Goal: Information Seeking & Learning: Check status

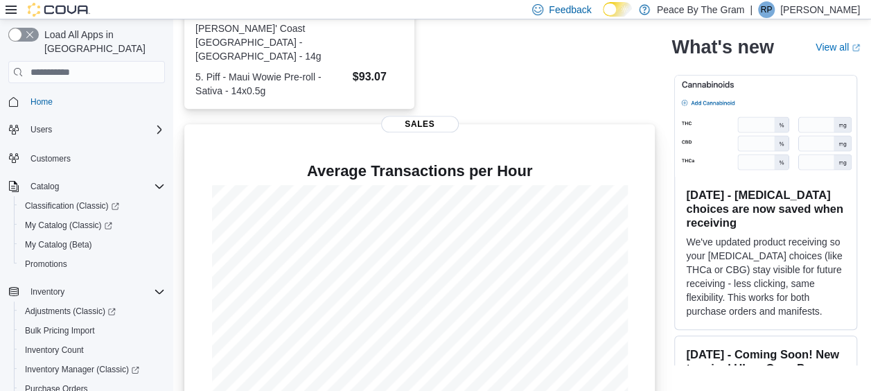
scroll to position [462, 0]
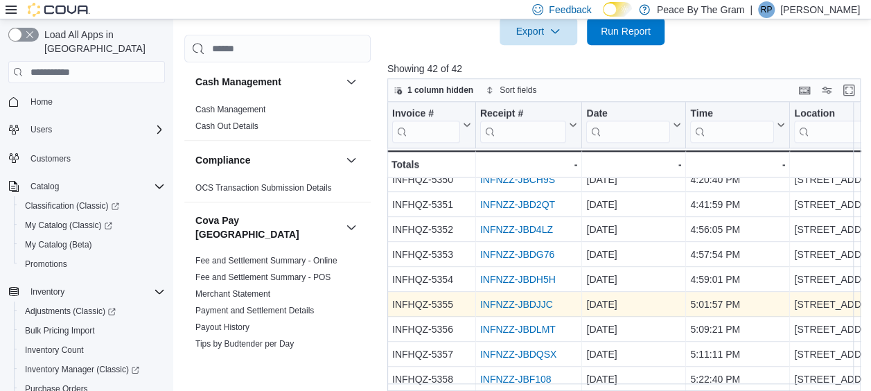
scroll to position [496, 0]
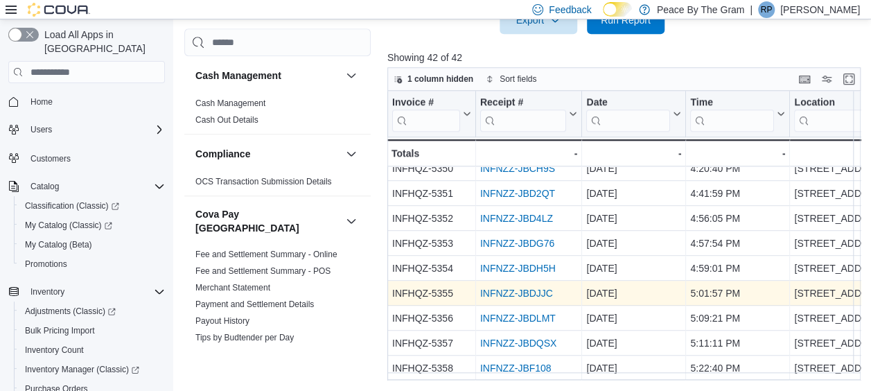
click at [529, 288] on link "INFNZZ-JBDJJC" at bounding box center [516, 293] width 73 height 11
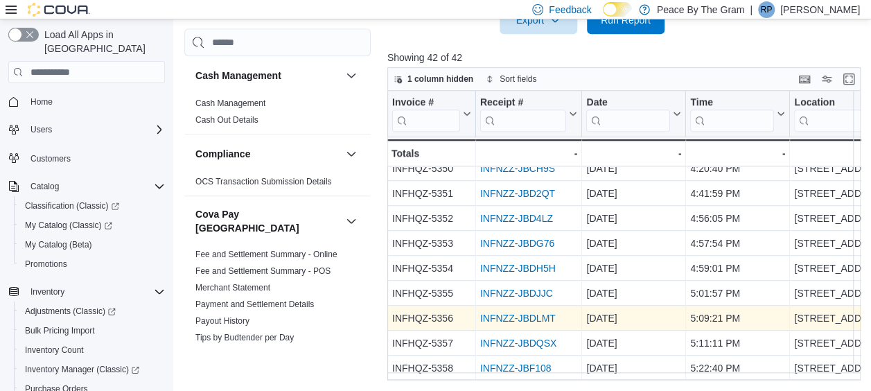
click at [515, 313] on link "INFNZZ-JBDLMT" at bounding box center [518, 318] width 76 height 11
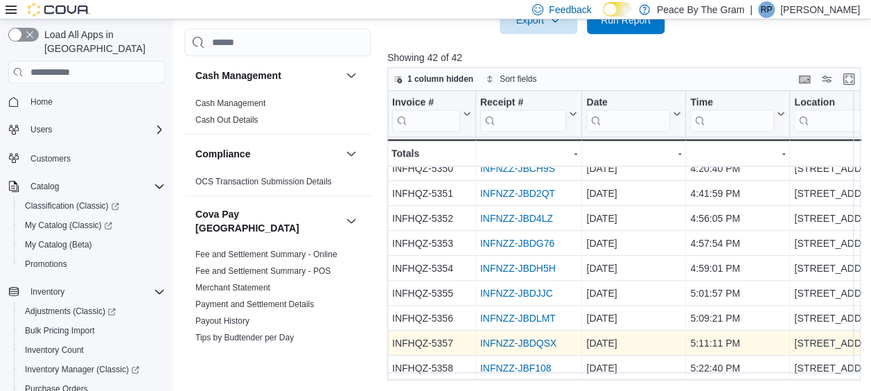
click at [495, 338] on link "INFNZZ-JBDQSX" at bounding box center [518, 343] width 76 height 11
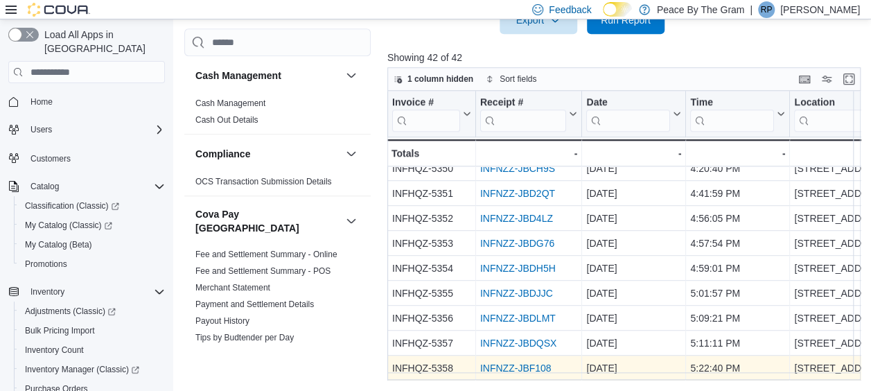
click at [503, 363] on link "INFNZZ-JBF108" at bounding box center [515, 368] width 71 height 11
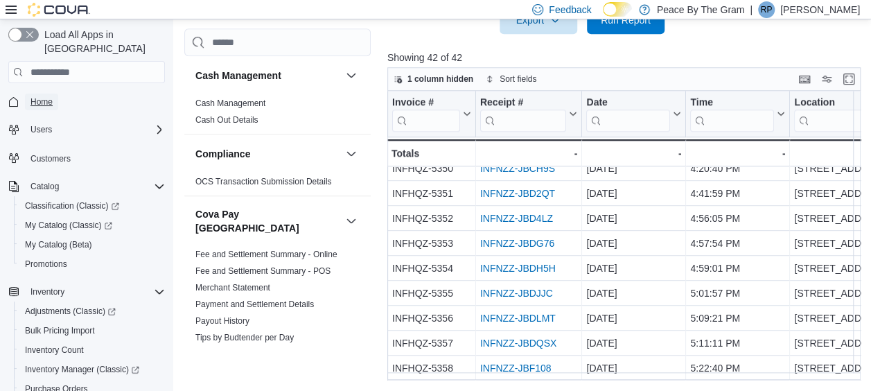
click at [43, 96] on span "Home" at bounding box center [42, 101] width 22 height 11
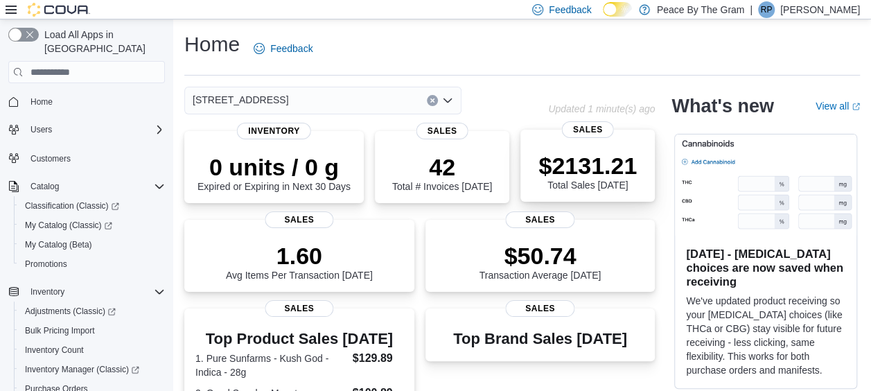
click at [609, 155] on p "$2131.21" at bounding box center [588, 166] width 98 height 28
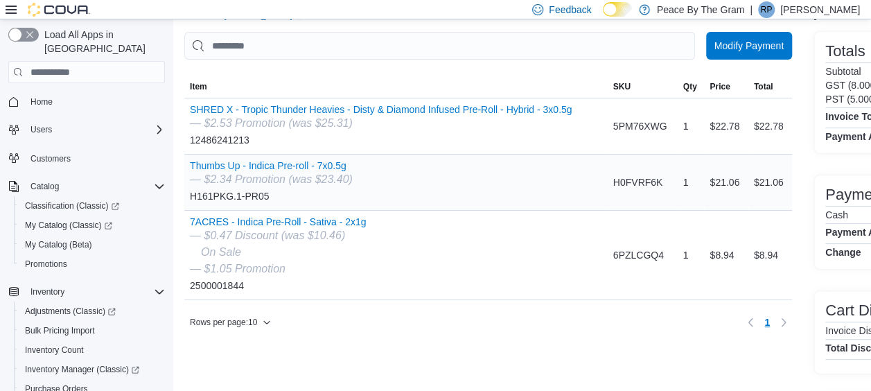
scroll to position [69, 0]
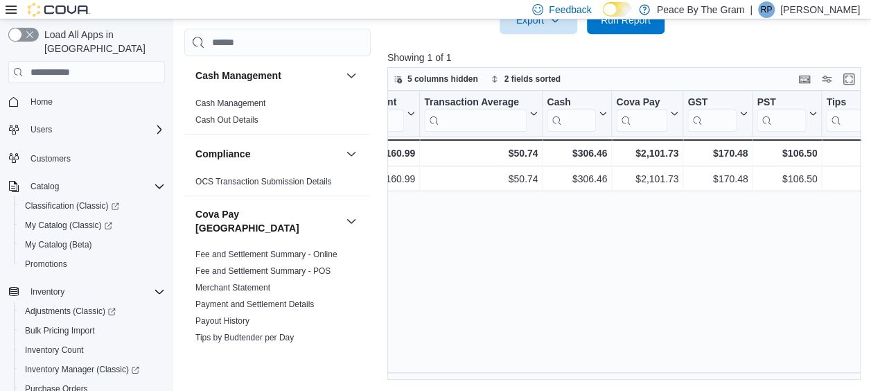
scroll to position [0, 914]
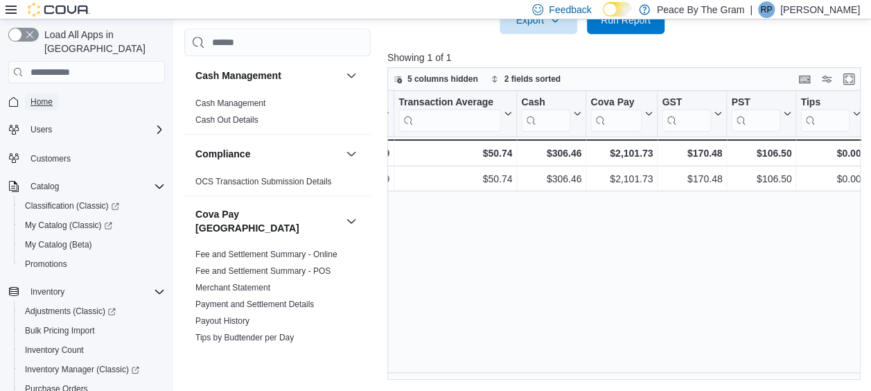
click at [46, 96] on span "Home" at bounding box center [42, 101] width 22 height 11
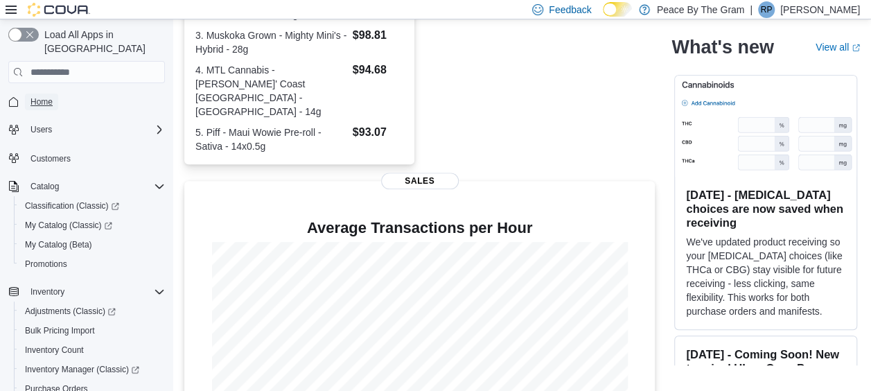
scroll to position [462, 0]
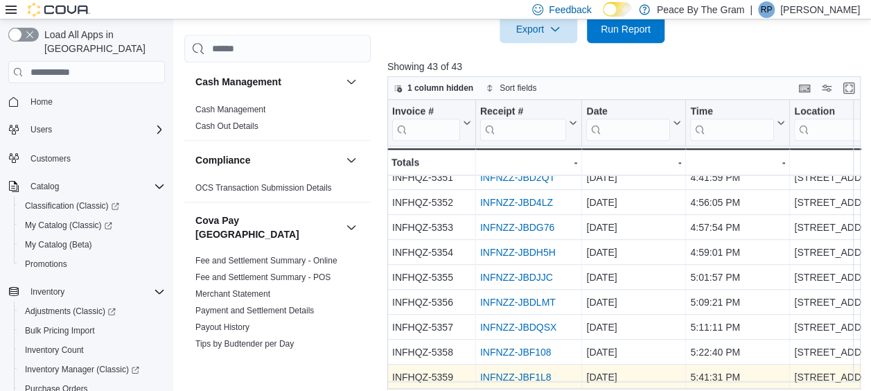
scroll to position [496, 0]
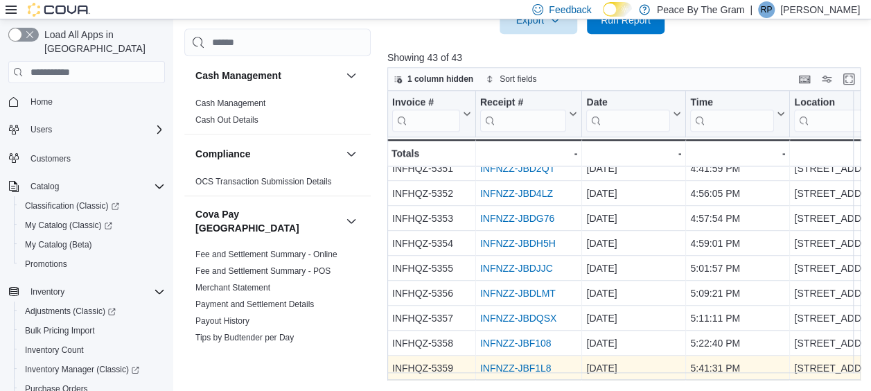
click at [546, 363] on link "INFNZZ-JBF1L8" at bounding box center [515, 368] width 71 height 11
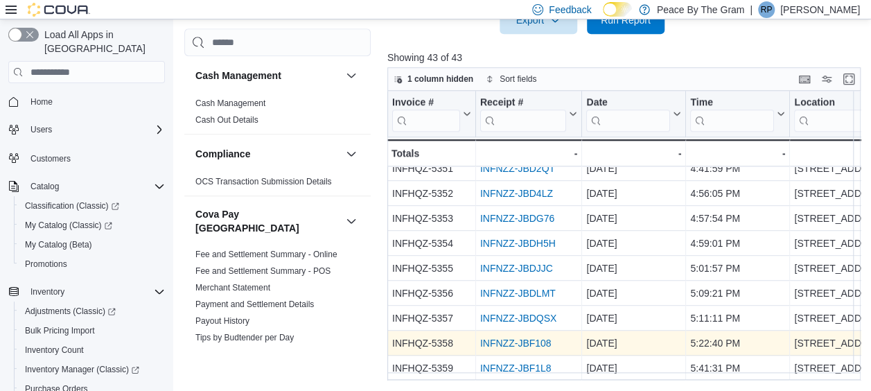
click at [519, 338] on link "INFNZZ-JBF108" at bounding box center [515, 343] width 71 height 11
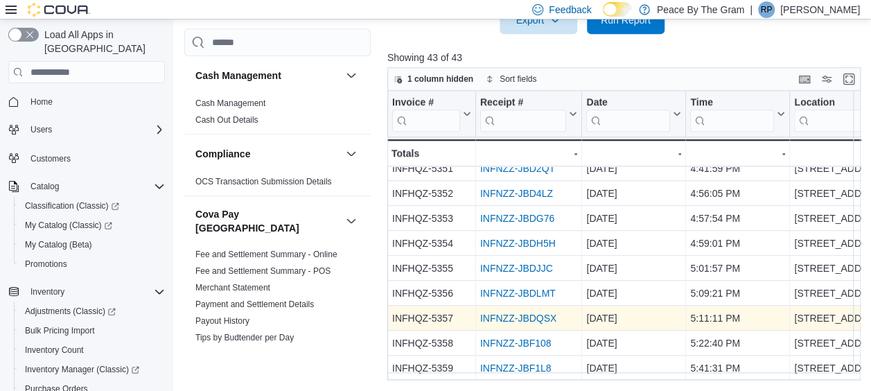
click at [537, 313] on link "INFNZZ-JBDQSX" at bounding box center [518, 318] width 76 height 11
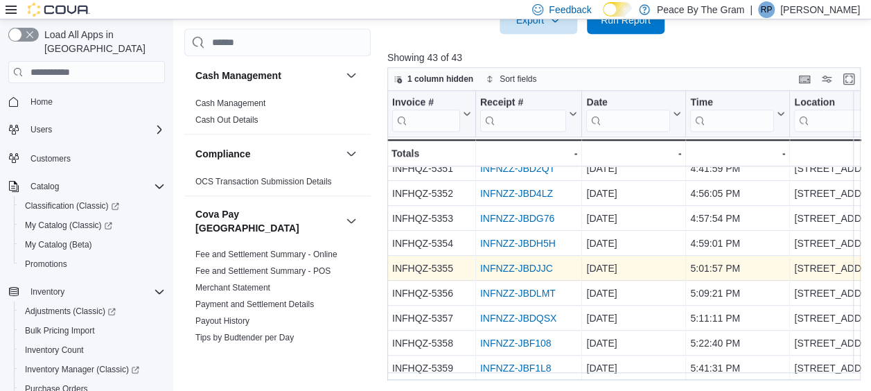
click at [523, 263] on link "INFNZZ-JBDJJC" at bounding box center [516, 268] width 73 height 11
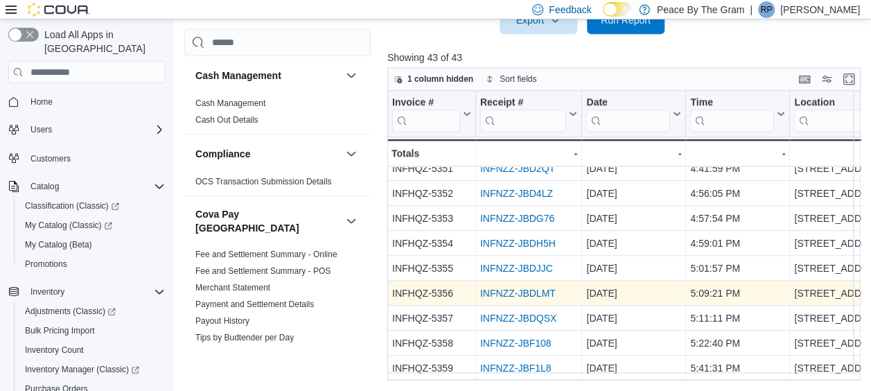
click at [545, 288] on link "INFNZZ-JBDLMT" at bounding box center [518, 293] width 76 height 11
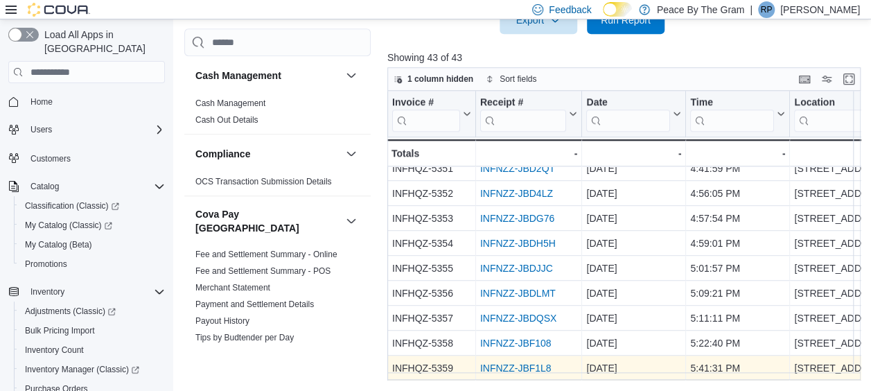
click at [523, 360] on div "INFNZZ-JBF1L8" at bounding box center [529, 368] width 98 height 17
click at [522, 363] on link "INFNZZ-JBF1L8" at bounding box center [515, 368] width 71 height 11
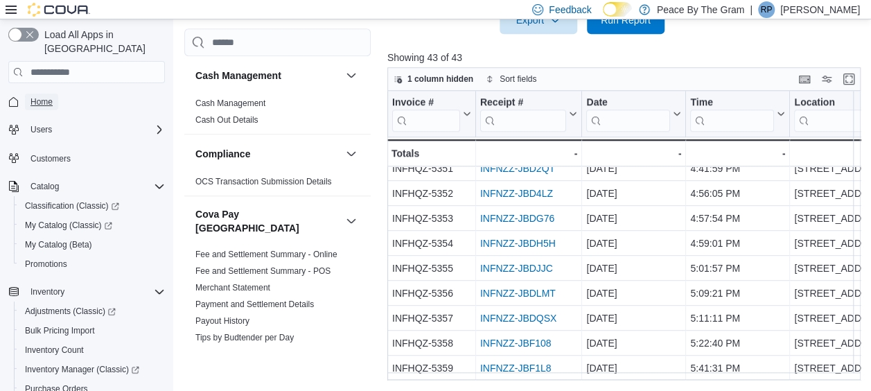
click at [31, 96] on span "Home" at bounding box center [42, 101] width 22 height 11
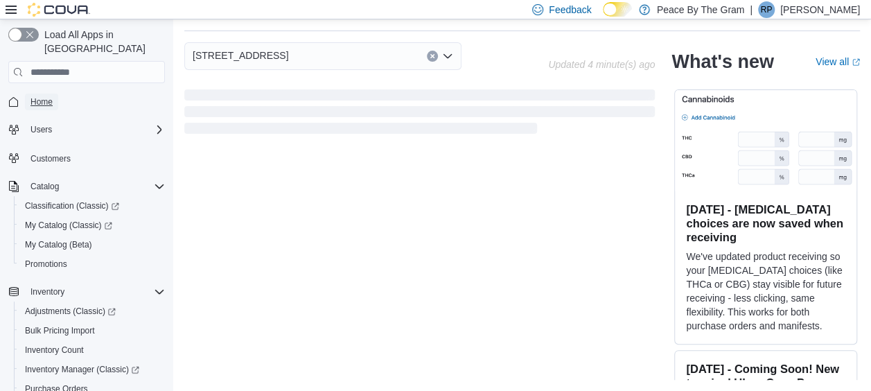
scroll to position [462, 0]
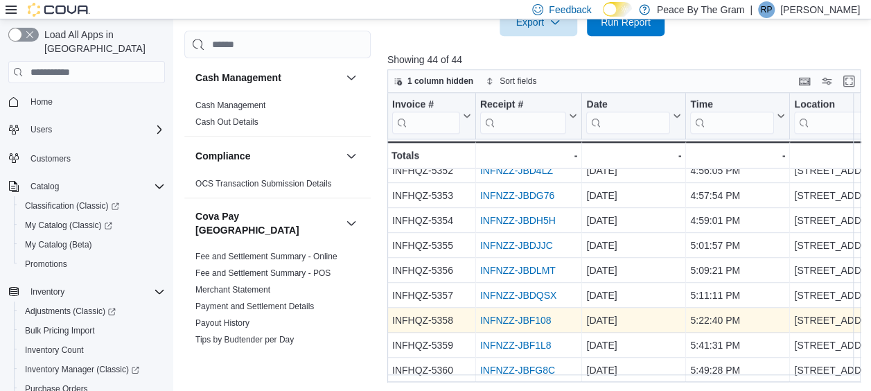
scroll to position [496, 0]
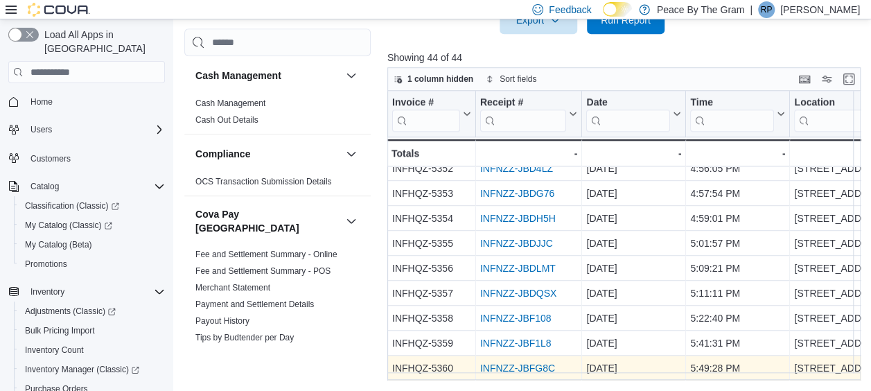
click at [524, 360] on div "INFNZZ-JBFG8C" at bounding box center [529, 368] width 98 height 17
drag, startPoint x: 524, startPoint y: 352, endPoint x: 517, endPoint y: 358, distance: 9.3
click at [517, 363] on link "INFNZZ-JBFG8C" at bounding box center [517, 368] width 75 height 11
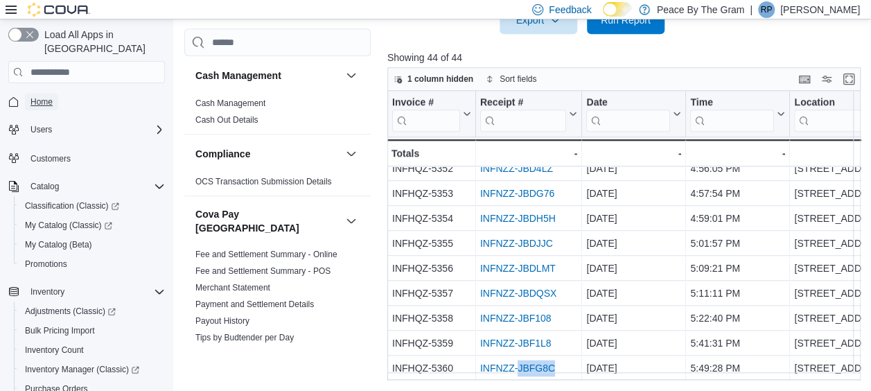
click at [36, 96] on span "Home" at bounding box center [42, 101] width 22 height 11
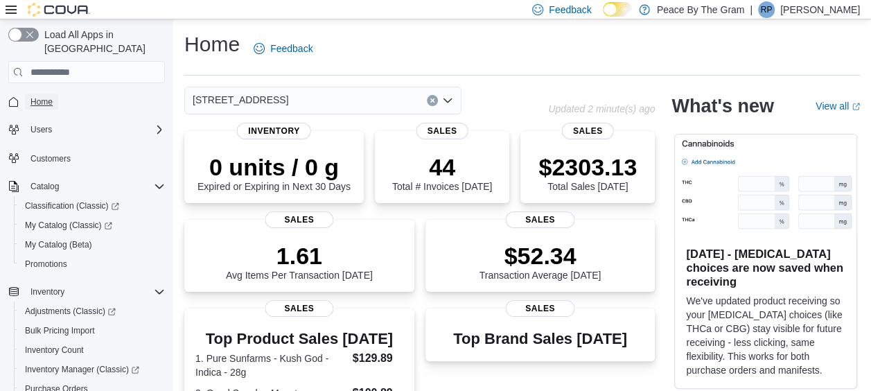
click at [39, 96] on span "Home" at bounding box center [42, 101] width 22 height 11
click at [44, 96] on span "Home" at bounding box center [42, 101] width 22 height 11
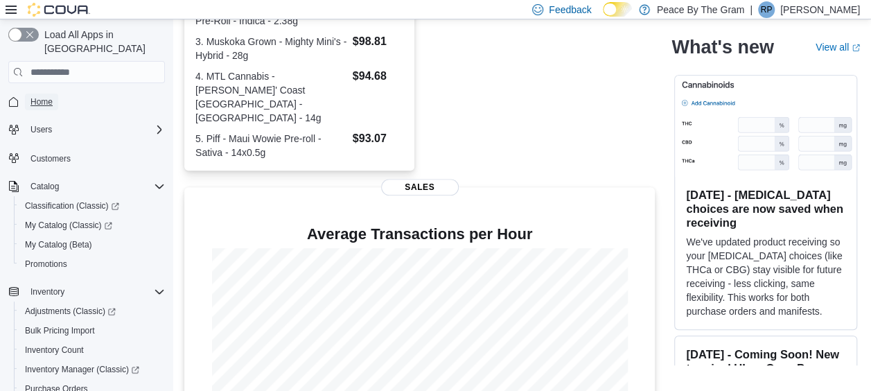
scroll to position [184, 0]
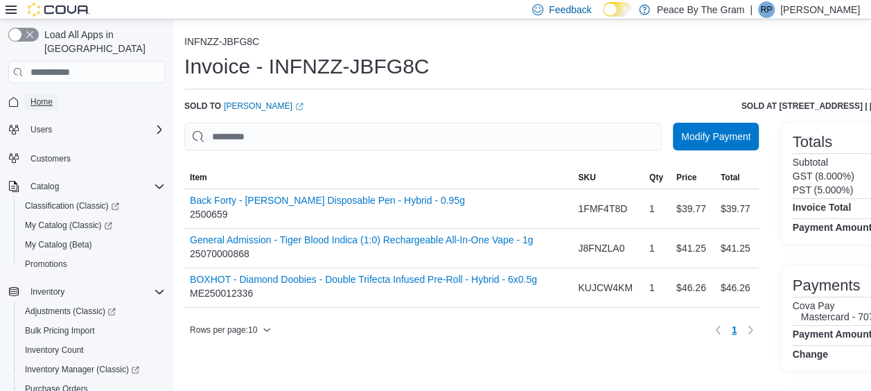
click at [46, 96] on span "Home" at bounding box center [42, 101] width 22 height 11
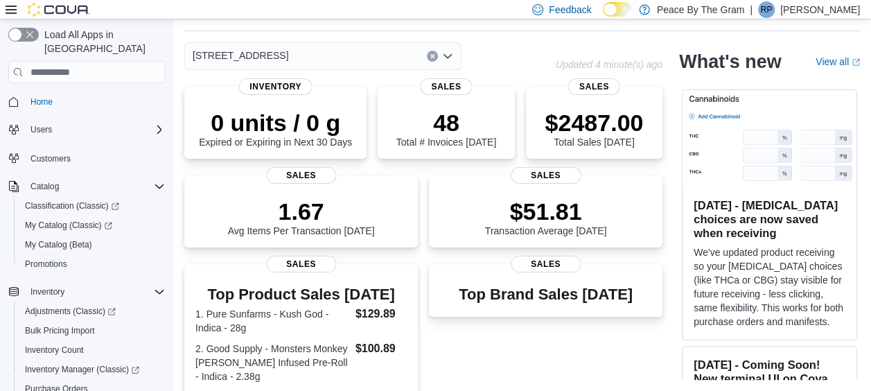
scroll to position [462, 0]
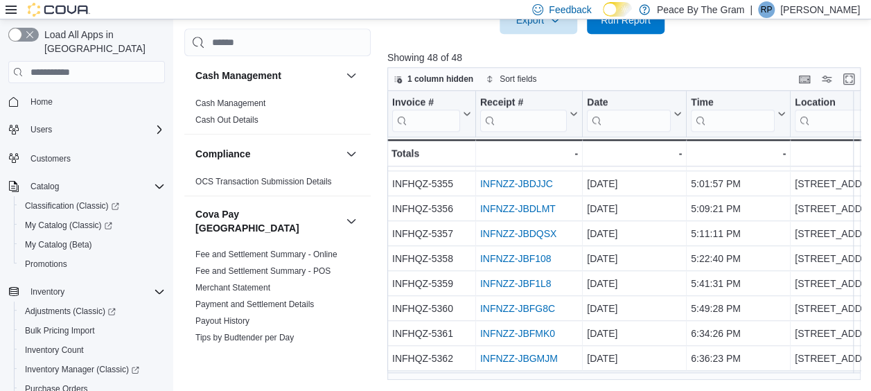
scroll to position [991, 0]
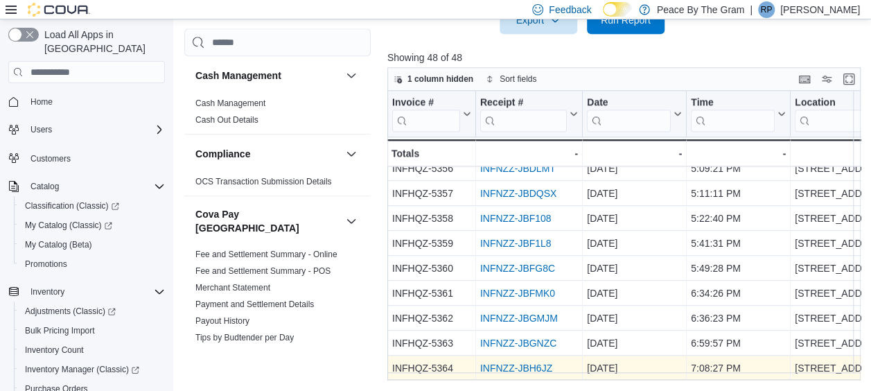
click at [512, 363] on link "INFNZZ-JBH6JZ" at bounding box center [516, 368] width 72 height 11
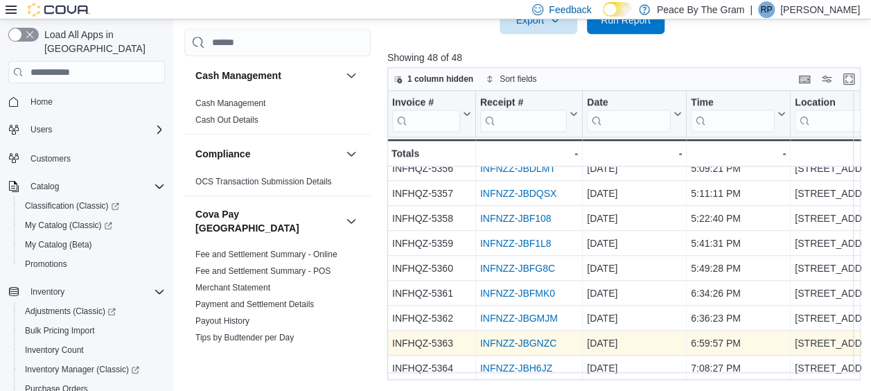
click at [503, 338] on link "INFNZZ-JBGNZC" at bounding box center [518, 343] width 76 height 11
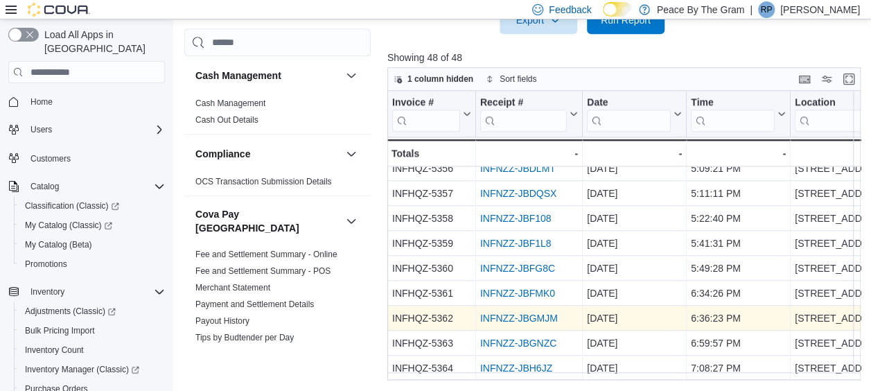
click at [500, 313] on link "INFNZZ-JBGMJM" at bounding box center [519, 318] width 78 height 11
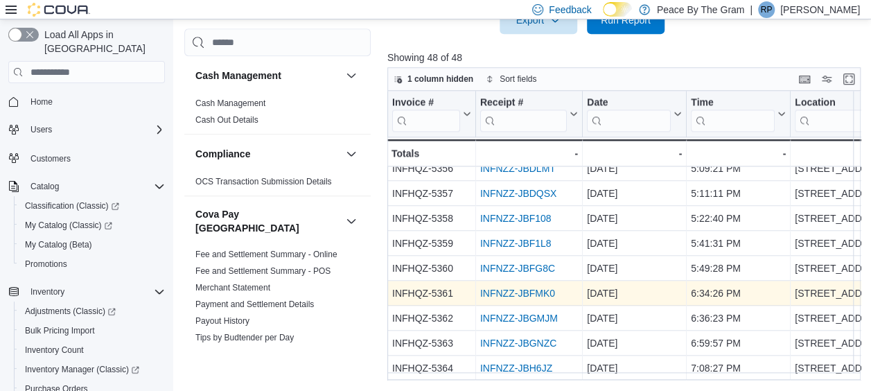
click at [485, 290] on link "INFNZZ-JBFMK0" at bounding box center [517, 293] width 75 height 11
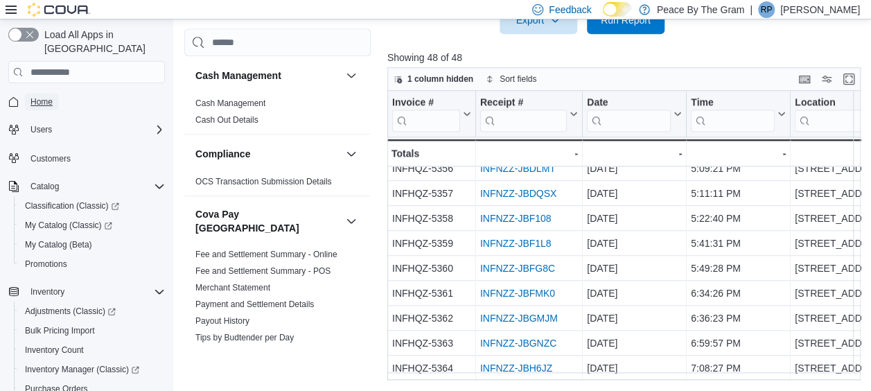
click at [42, 96] on span "Home" at bounding box center [42, 101] width 22 height 11
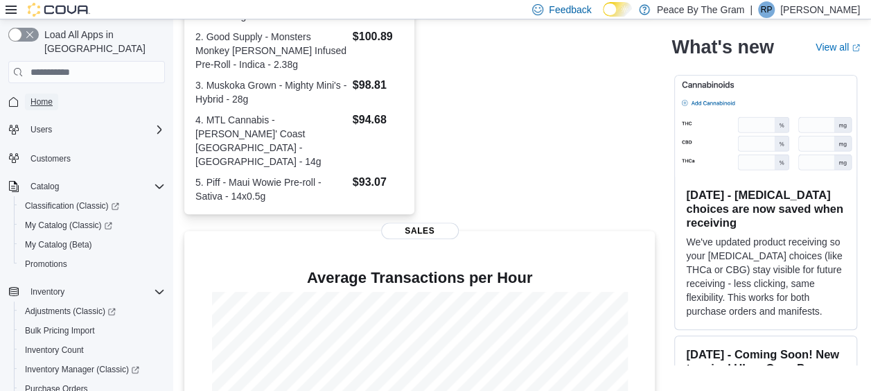
scroll to position [462, 0]
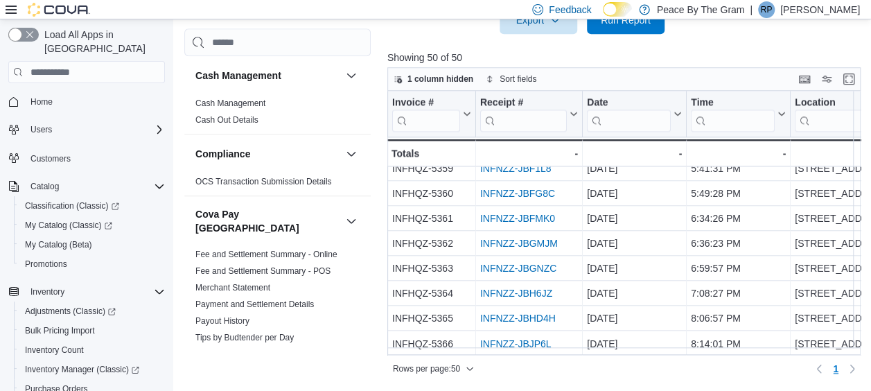
scroll to position [1065, 0]
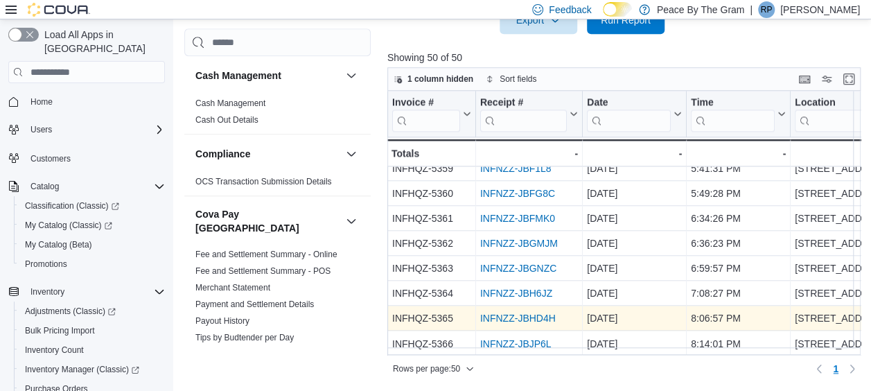
click at [537, 313] on link "INFNZZ-JBHD4H" at bounding box center [518, 318] width 76 height 11
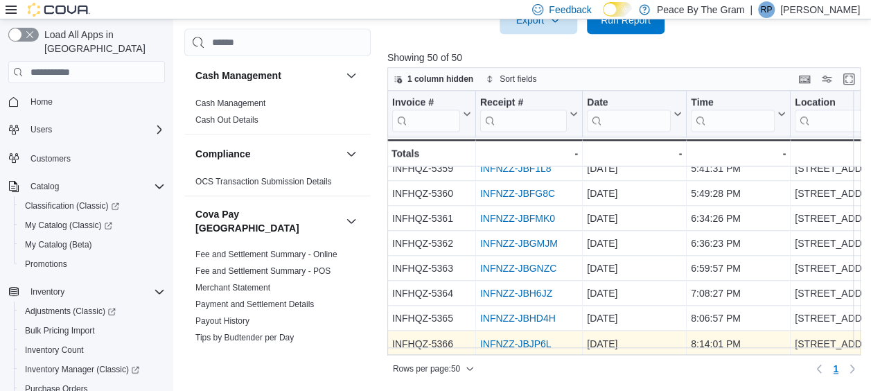
click at [498, 338] on link "INFNZZ-JBJP6L" at bounding box center [515, 343] width 71 height 11
click at [496, 338] on link "INFNZZ-JBJP6L" at bounding box center [515, 343] width 71 height 11
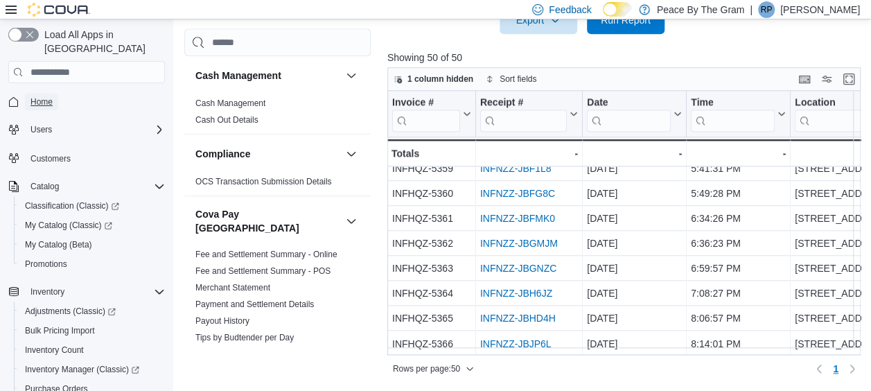
click at [52, 96] on span "Home" at bounding box center [42, 101] width 22 height 11
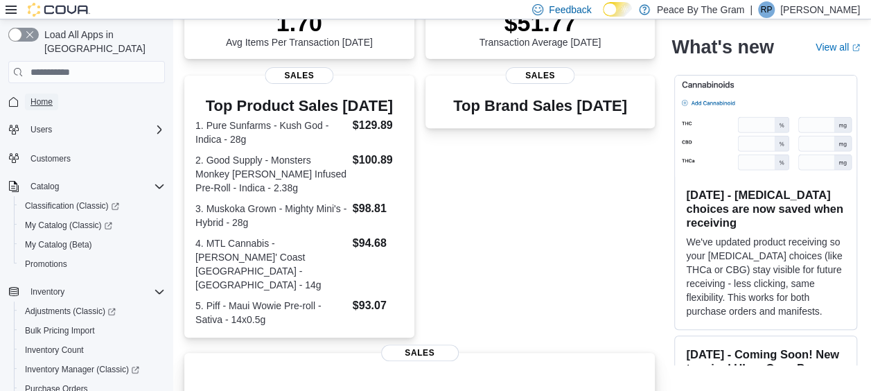
scroll to position [462, 0]
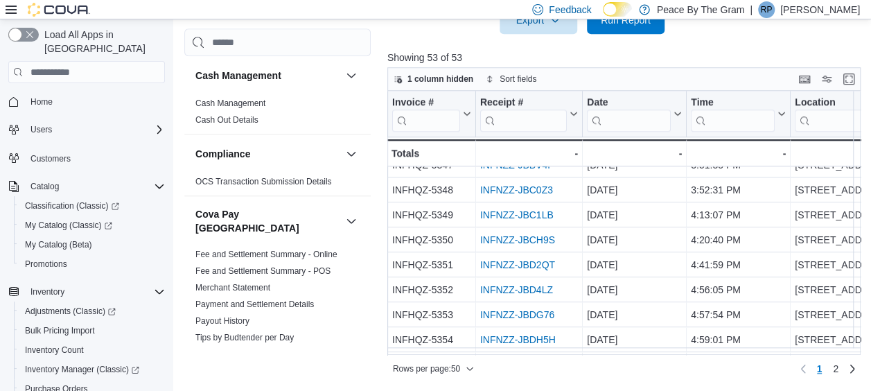
scroll to position [1065, 0]
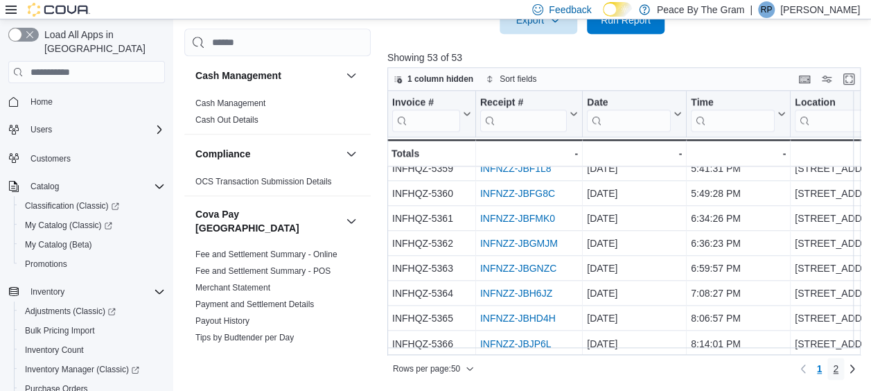
click at [837, 367] on link "2" at bounding box center [836, 369] width 17 height 22
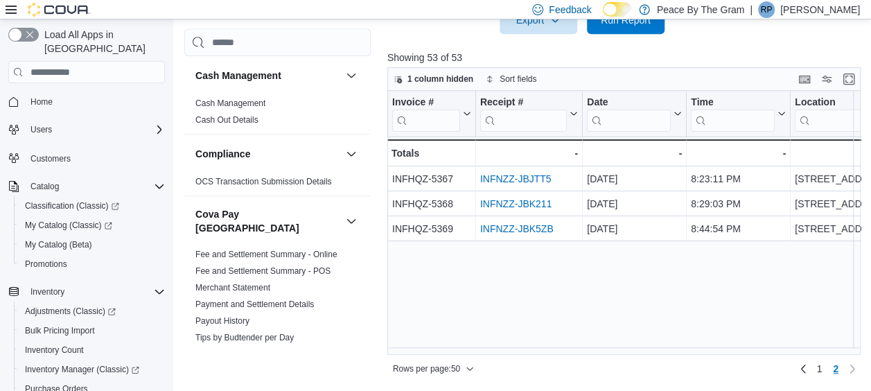
scroll to position [0, 0]
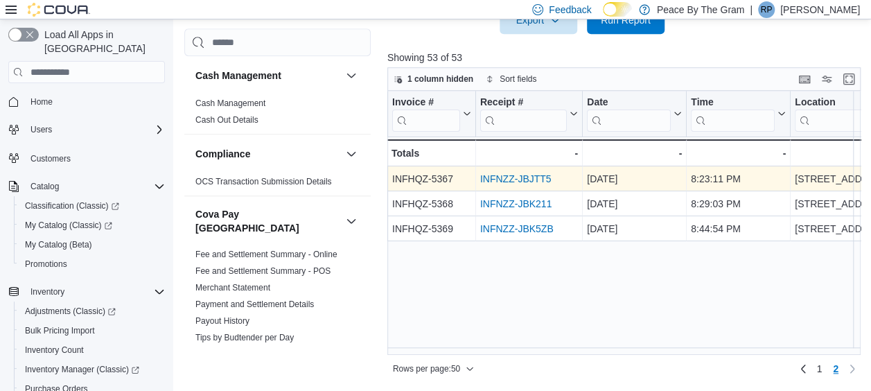
click at [512, 176] on link "INFNZZ-JBJTT5" at bounding box center [515, 178] width 71 height 11
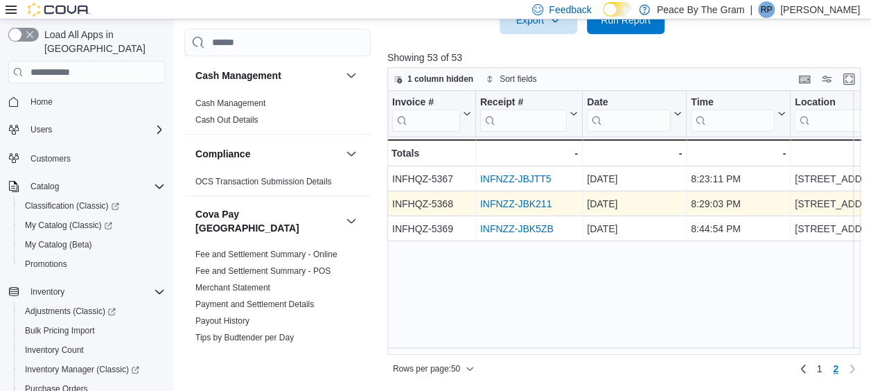
click at [503, 205] on link "INFNZZ-JBK211" at bounding box center [515, 203] width 71 height 11
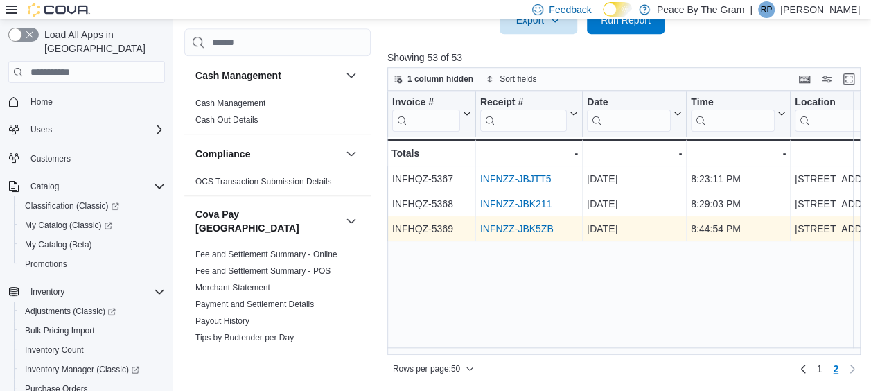
click at [516, 232] on link "INFNZZ-JBK5ZB" at bounding box center [516, 228] width 73 height 11
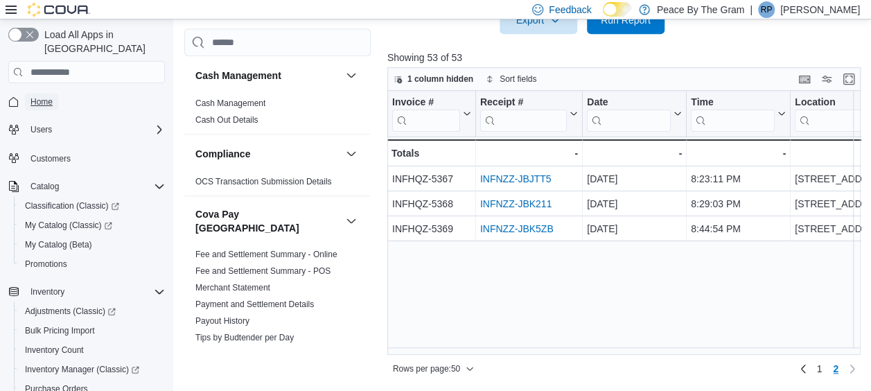
click at [42, 96] on span "Home" at bounding box center [42, 101] width 22 height 11
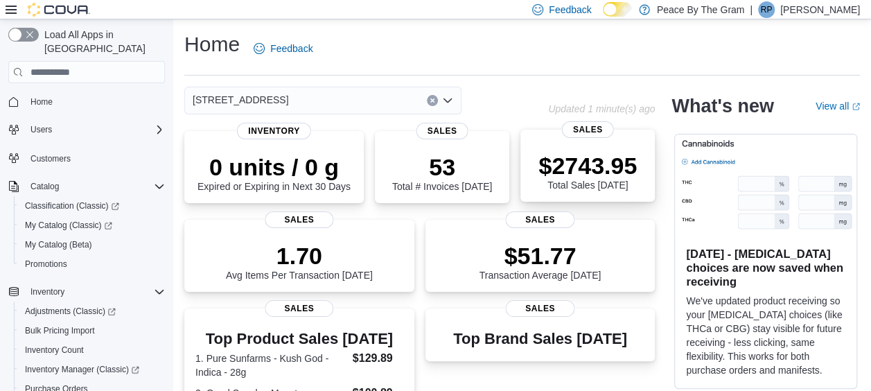
click at [598, 169] on p "$2743.95" at bounding box center [588, 166] width 98 height 28
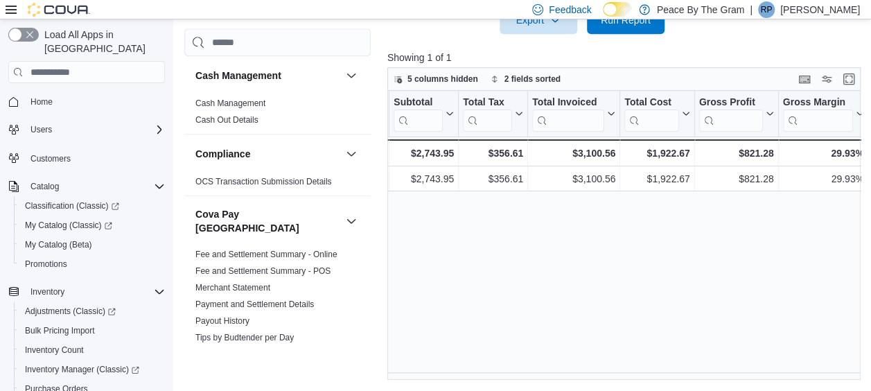
scroll to position [0, 388]
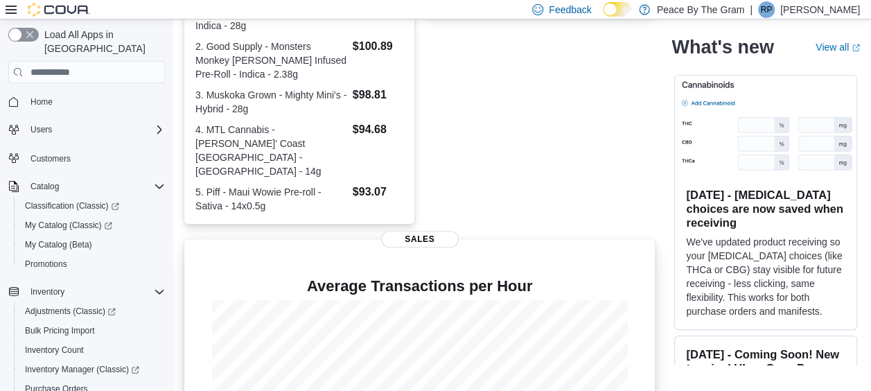
scroll to position [462, 0]
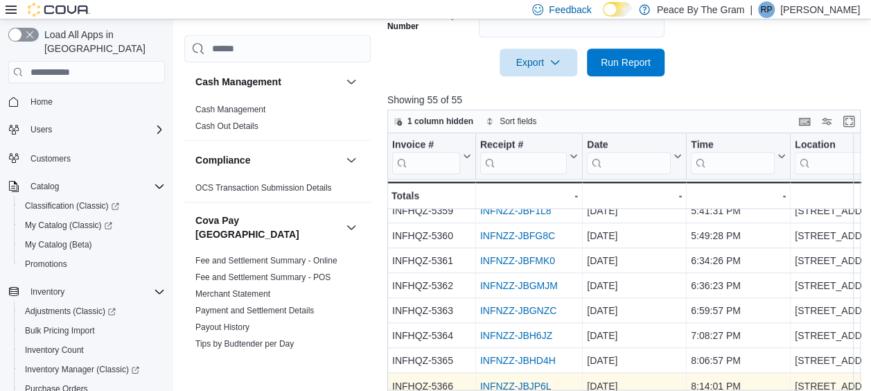
scroll to position [496, 0]
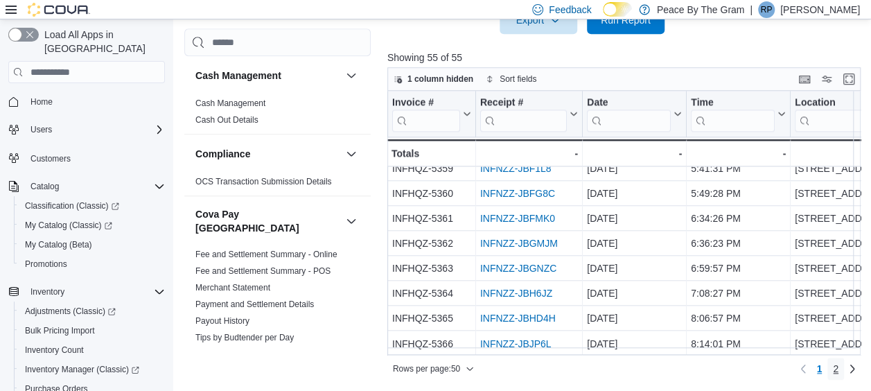
click at [844, 369] on link "2" at bounding box center [836, 369] width 17 height 22
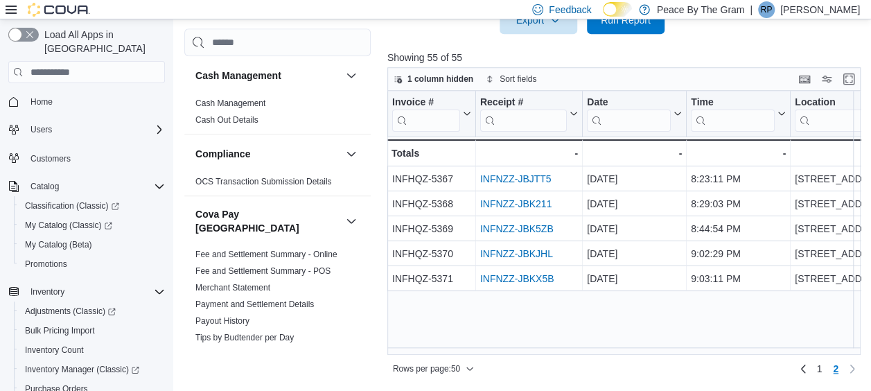
scroll to position [0, 0]
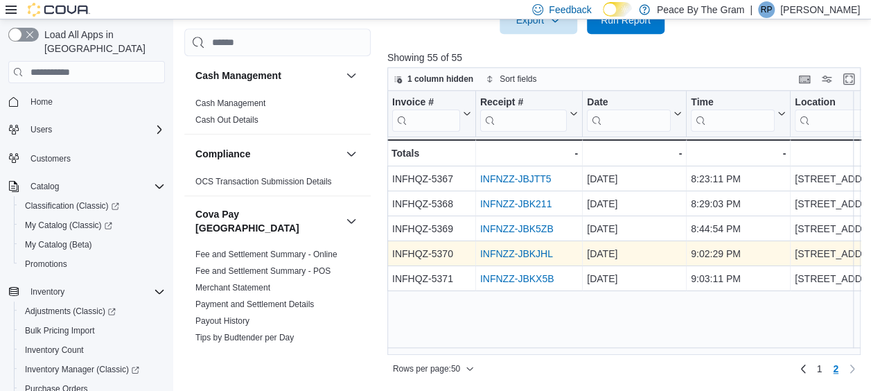
click at [512, 255] on link "INFNZZ-JBKJHL" at bounding box center [516, 253] width 73 height 11
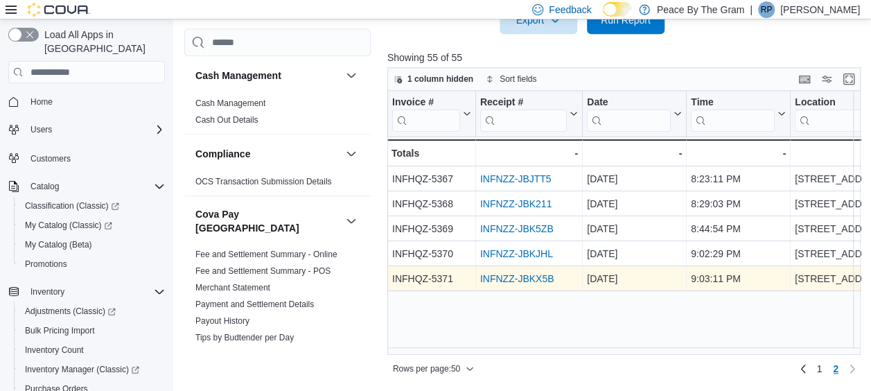
click at [510, 277] on link "INFNZZ-JBKX5B" at bounding box center [517, 278] width 74 height 11
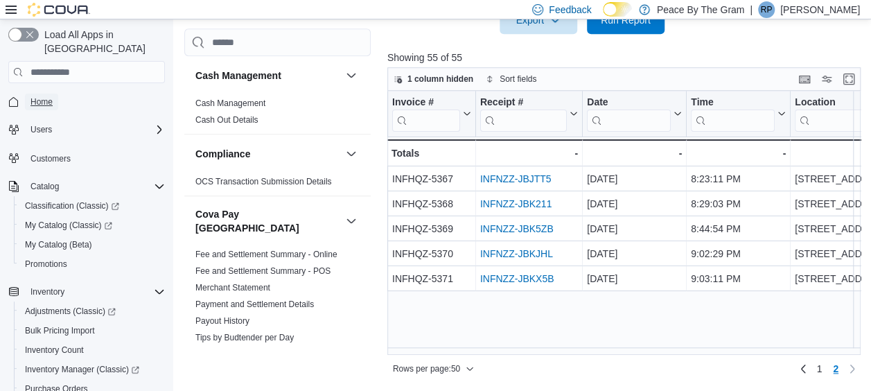
click at [43, 96] on span "Home" at bounding box center [42, 101] width 22 height 11
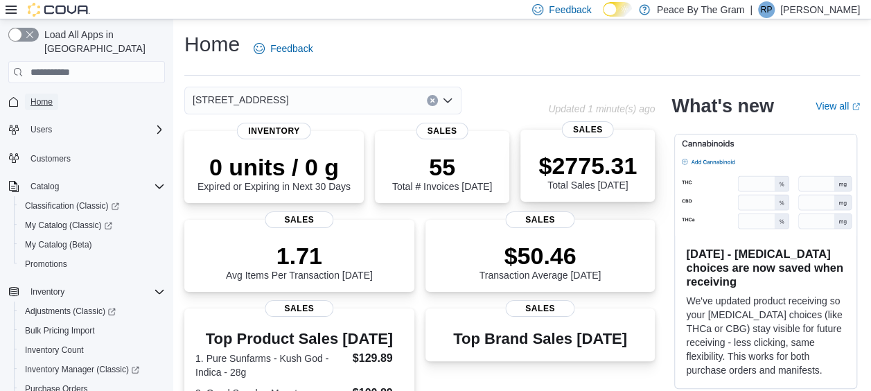
scroll to position [69, 0]
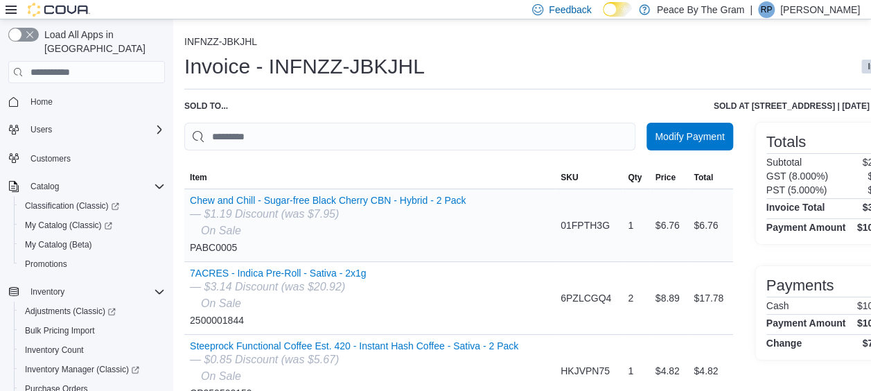
scroll to position [69, 0]
